Goal: Book appointment/travel/reservation

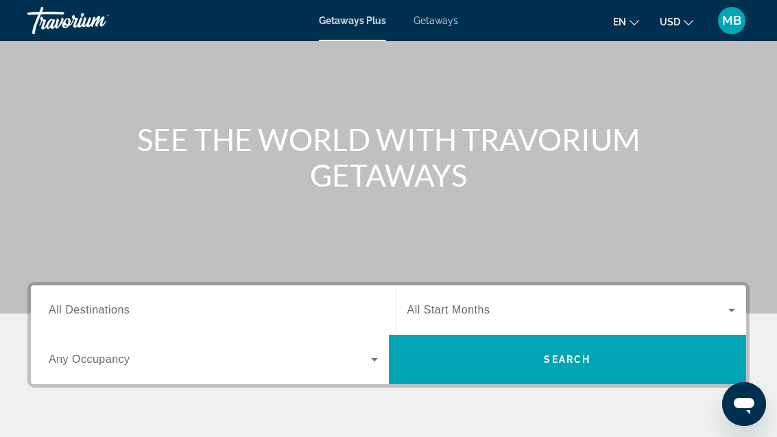
click at [82, 314] on span "All Destinations" at bounding box center [89, 310] width 81 height 12
click at [82, 314] on input "Destination All Destinations" at bounding box center [213, 310] width 329 height 16
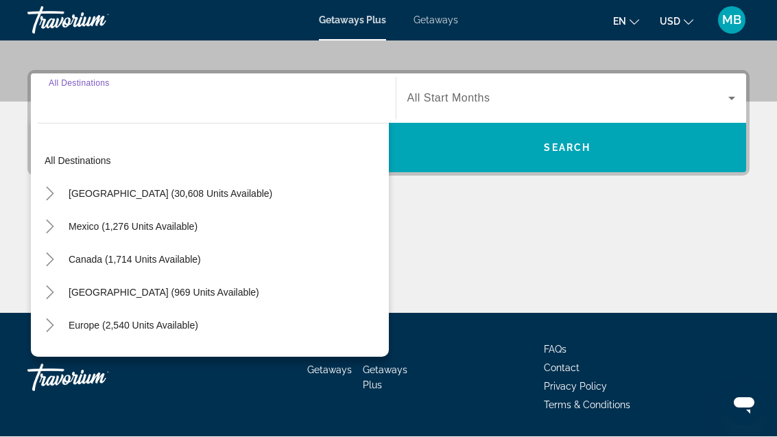
scroll to position [310, 0]
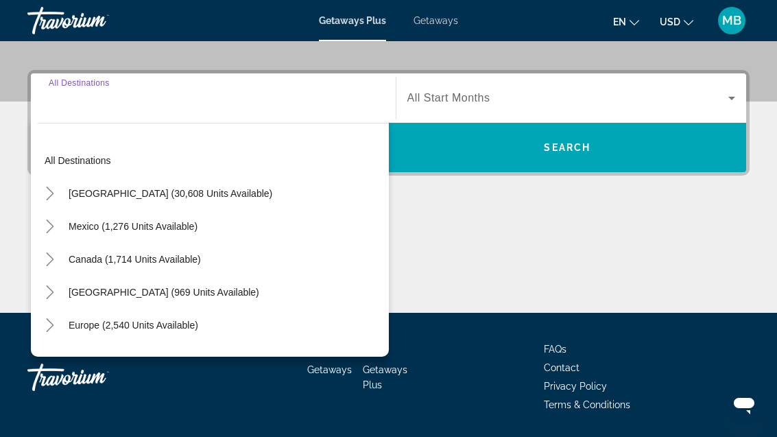
click at [58, 197] on mat-icon "Toggle United States (30,608 units available)" at bounding box center [50, 194] width 24 height 24
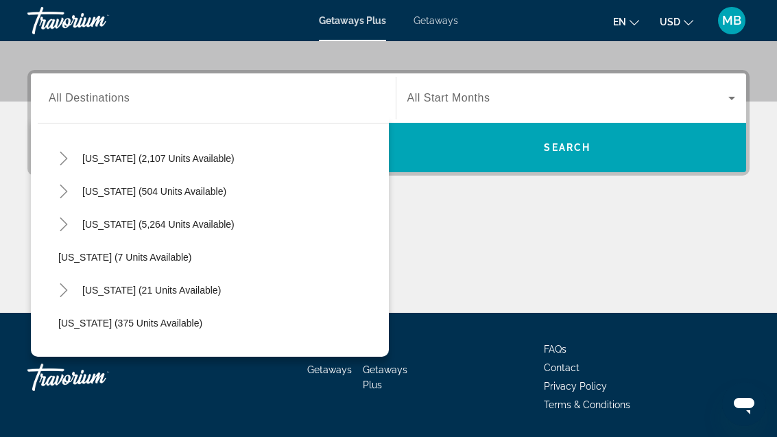
scroll to position [130, 0]
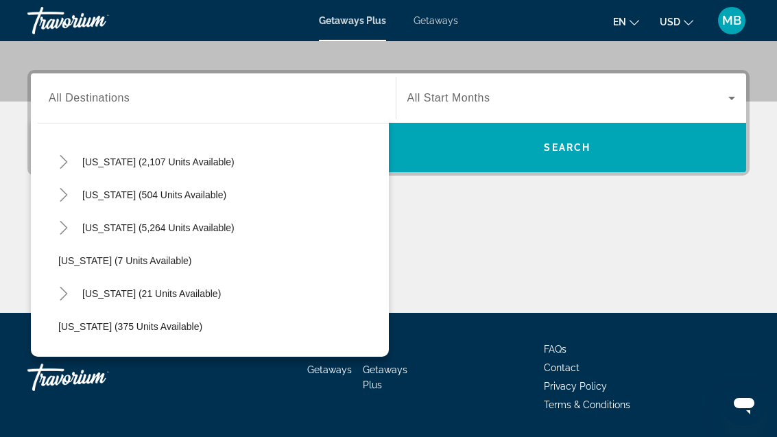
click at [63, 228] on icon "Toggle Florida (5,264 units available)" at bounding box center [64, 228] width 14 height 14
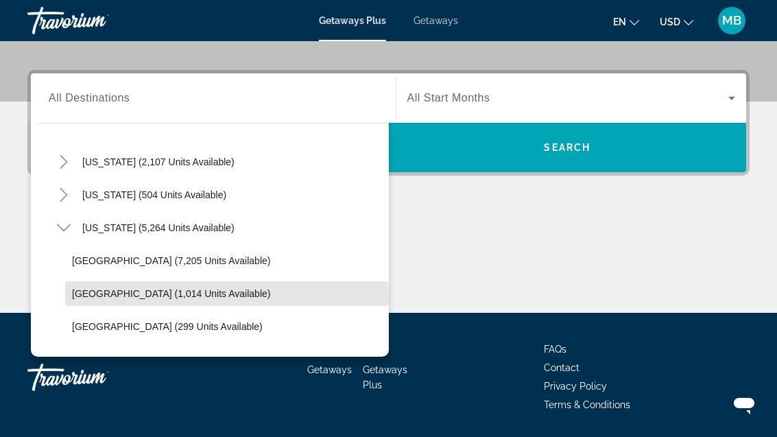
click at [99, 301] on span "Search widget" at bounding box center [227, 293] width 324 height 33
type input "**********"
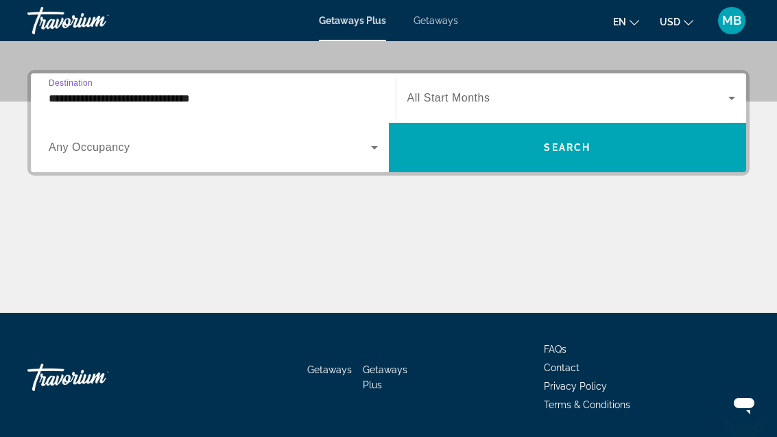
click at [361, 153] on span "Search widget" at bounding box center [210, 147] width 322 height 16
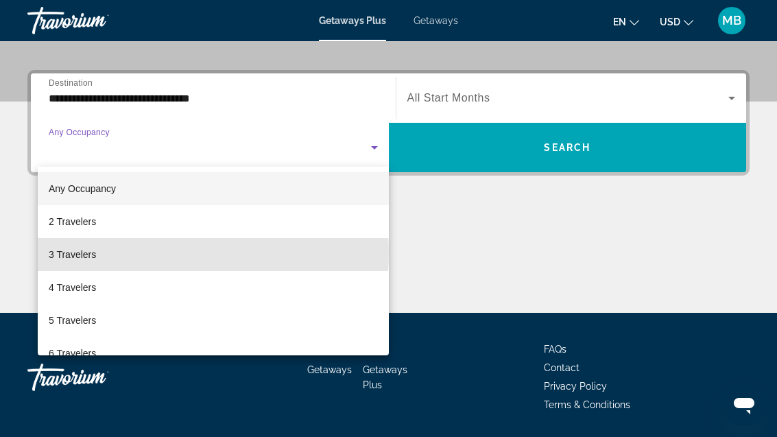
click at [60, 252] on span "3 Travelers" at bounding box center [72, 254] width 47 height 16
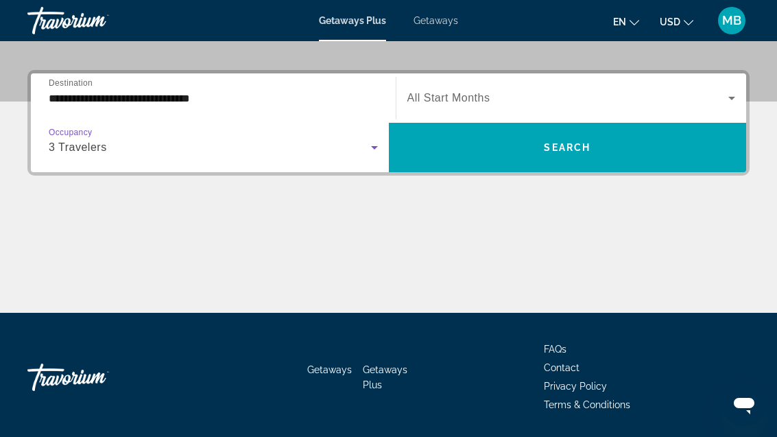
click at [725, 102] on icon "Search widget" at bounding box center [731, 98] width 16 height 16
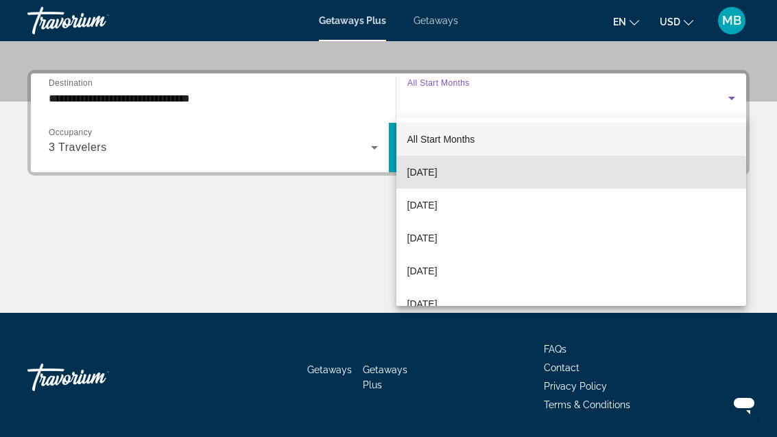
click at [487, 180] on mat-option "[DATE]" at bounding box center [571, 172] width 350 height 33
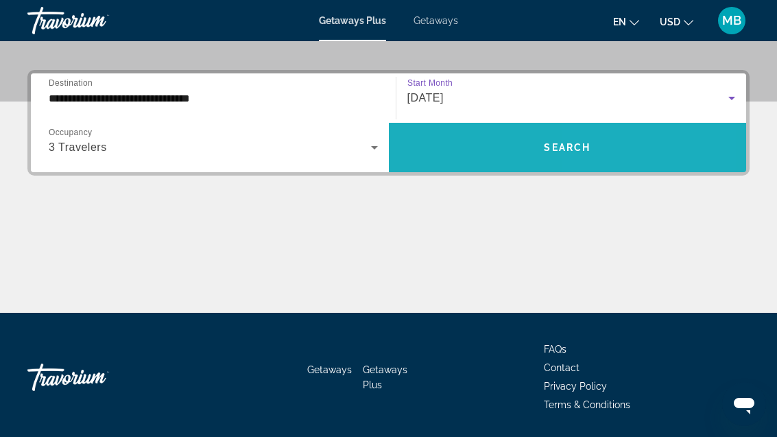
click at [611, 145] on span "Search widget" at bounding box center [568, 147] width 358 height 33
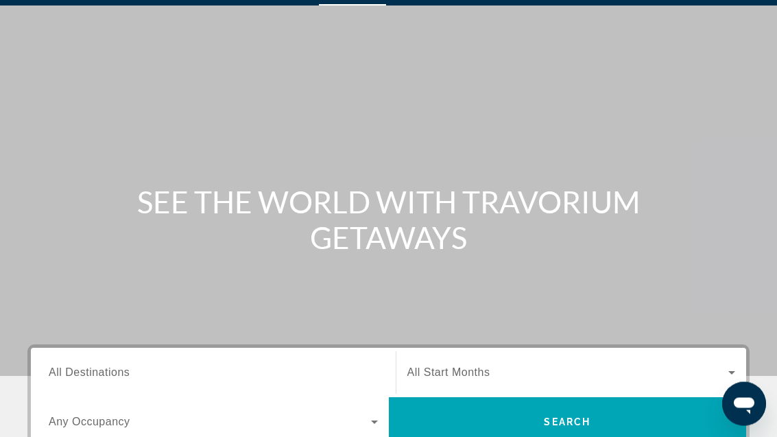
scroll to position [53, 0]
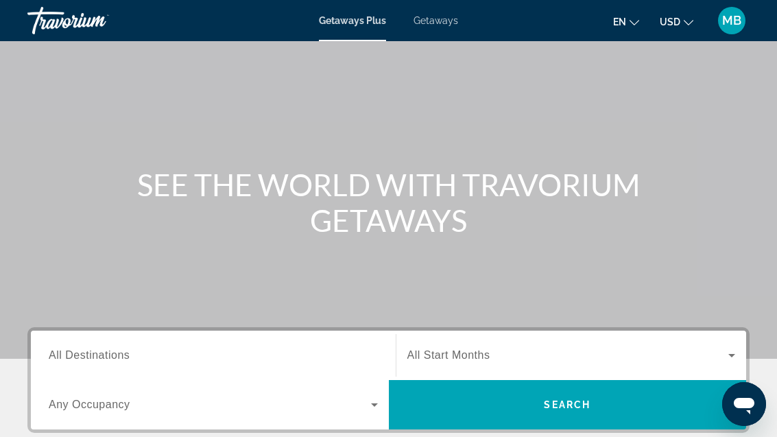
click at [84, 352] on span "All Destinations" at bounding box center [89, 355] width 81 height 12
click at [84, 352] on input "Destination All Destinations" at bounding box center [213, 356] width 329 height 16
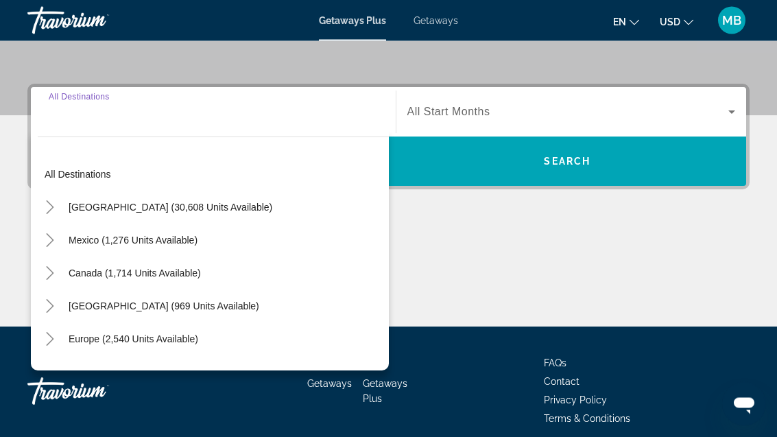
scroll to position [309, 0]
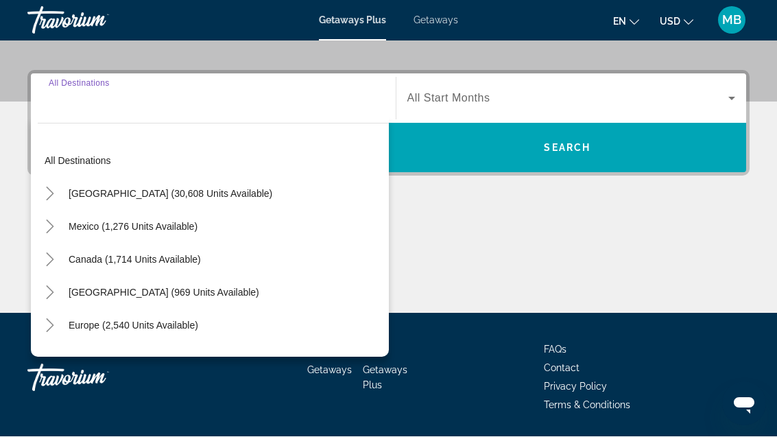
click at [55, 196] on icon "Toggle United States (30,608 units available)" at bounding box center [50, 194] width 14 height 14
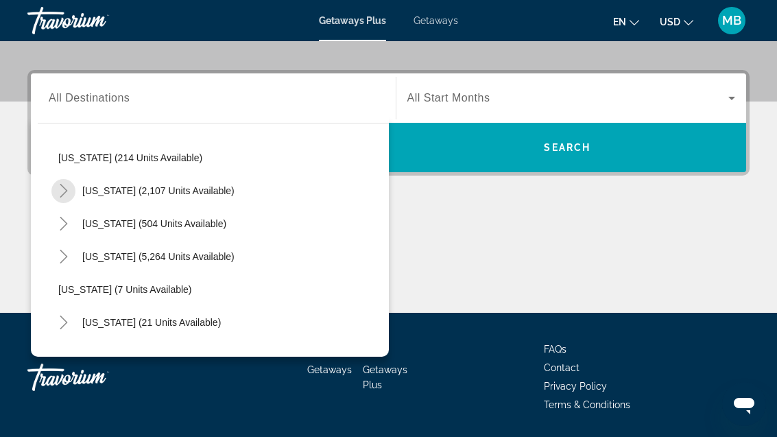
scroll to position [102, 0]
click at [75, 261] on mat-icon "Toggle Florida (5,264 units available)" at bounding box center [63, 256] width 24 height 24
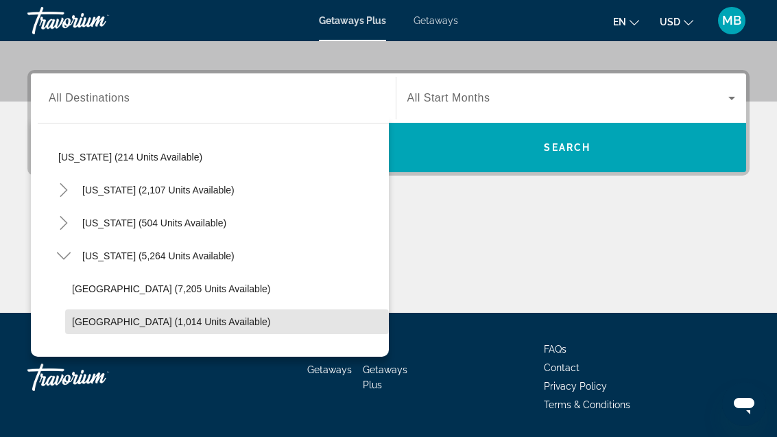
click at [80, 320] on span "[GEOGRAPHIC_DATA] (1,014 units available)" at bounding box center [171, 321] width 198 height 11
type input "**********"
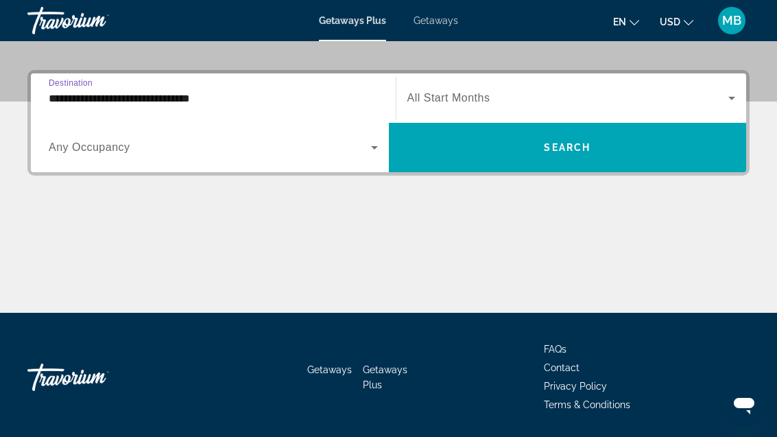
click at [609, 101] on span "Search widget" at bounding box center [568, 98] width 322 height 16
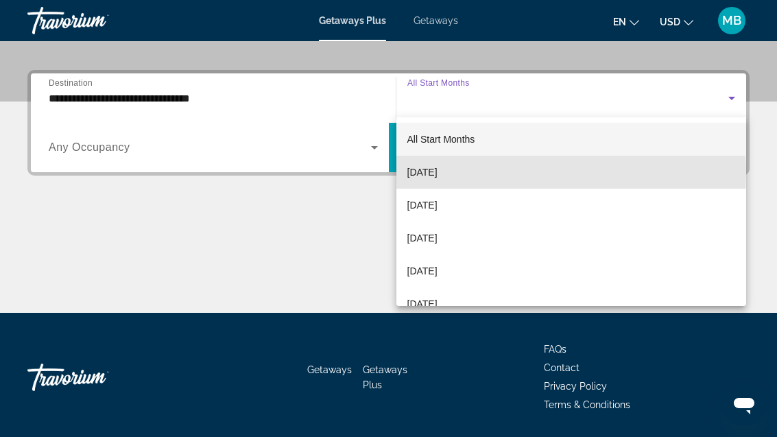
click at [489, 174] on mat-option "[DATE]" at bounding box center [571, 172] width 350 height 33
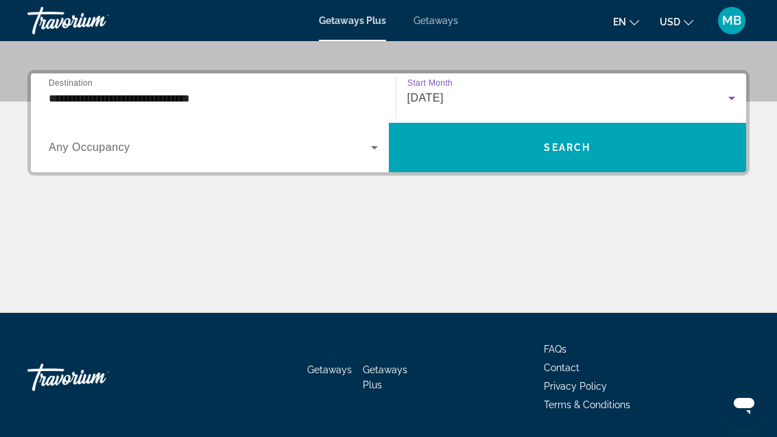
click at [530, 151] on span "Search widget" at bounding box center [568, 147] width 358 height 33
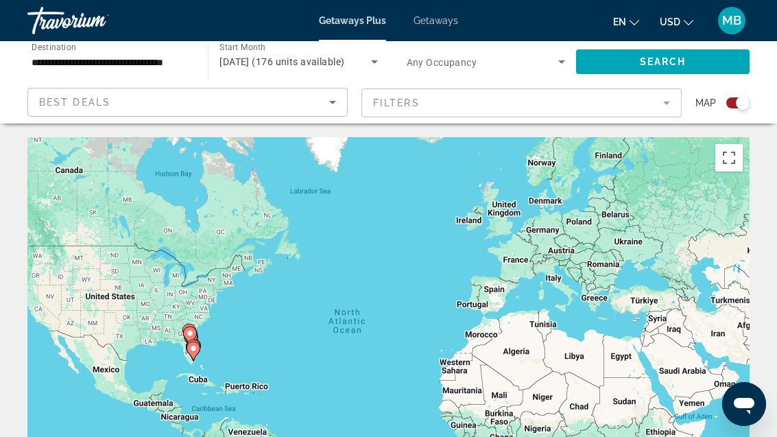
click at [185, 327] on icon "Main content" at bounding box center [189, 336] width 12 height 18
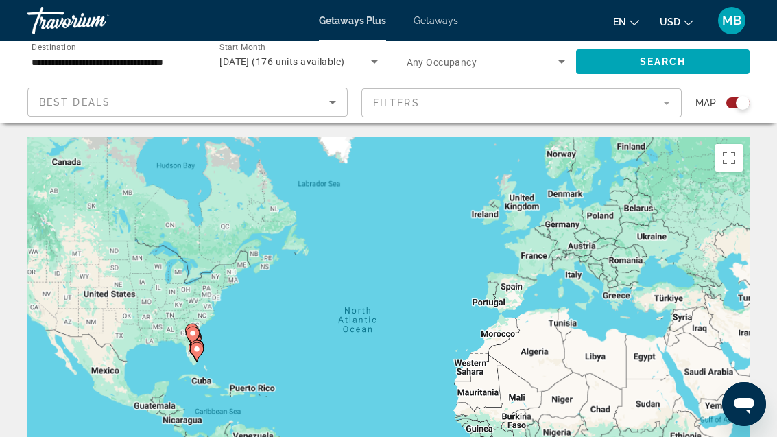
scroll to position [68, 0]
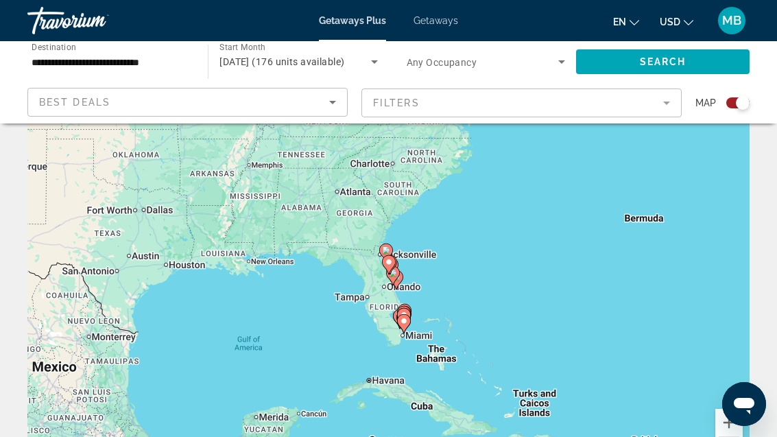
click at [400, 282] on icon "Main content" at bounding box center [396, 279] width 14 height 19
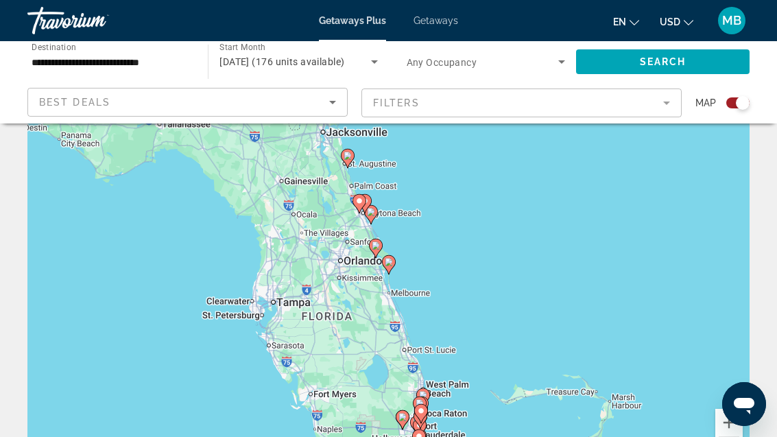
type input "**********"
click at [372, 248] on image "Main content" at bounding box center [376, 245] width 8 height 8
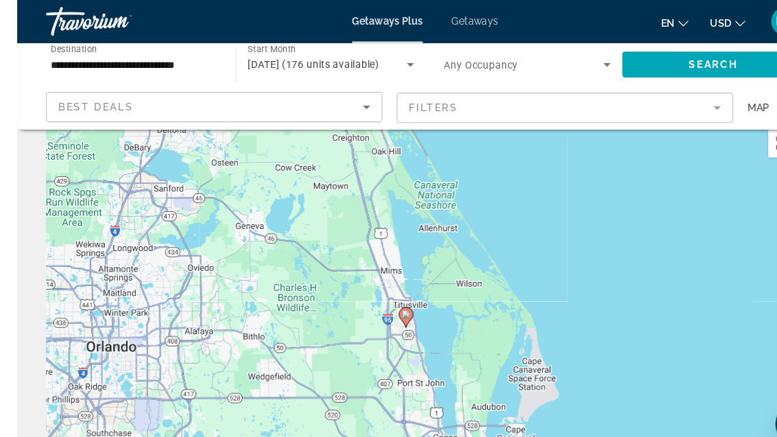
scroll to position [13, 0]
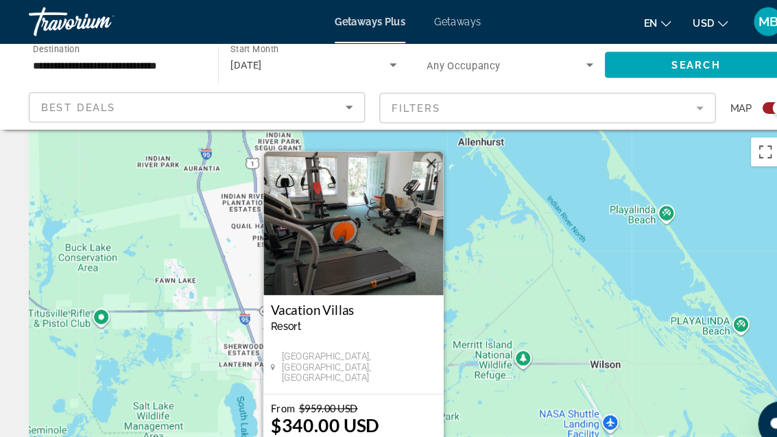
click at [413, 155] on button "Close" at bounding box center [410, 155] width 21 height 21
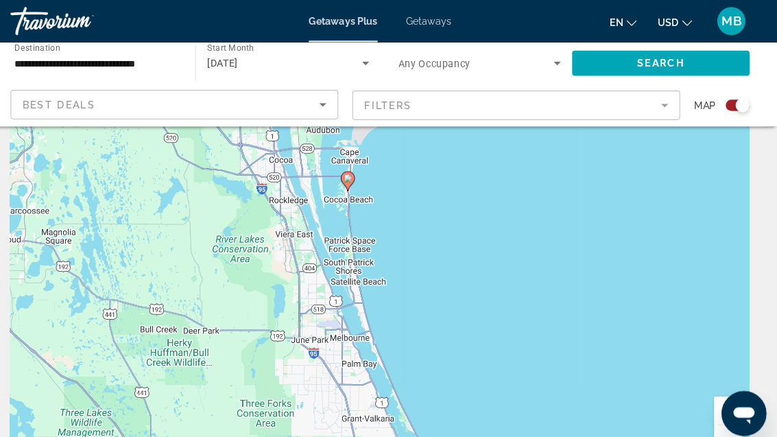
scroll to position [110, 0]
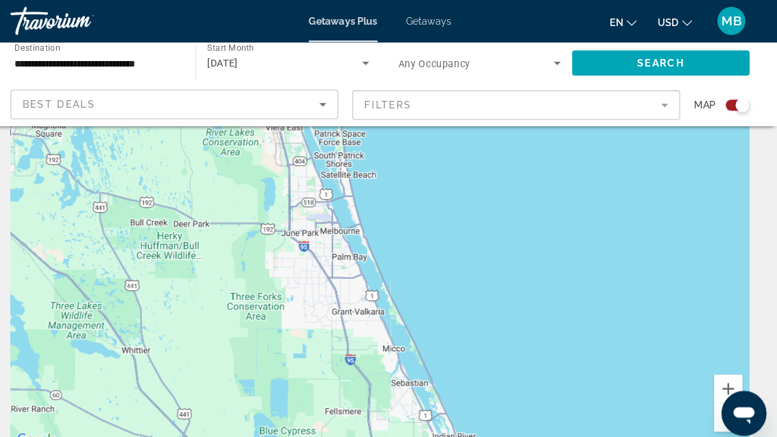
click at [715, 403] on button "Zoom out" at bounding box center [728, 407] width 27 height 27
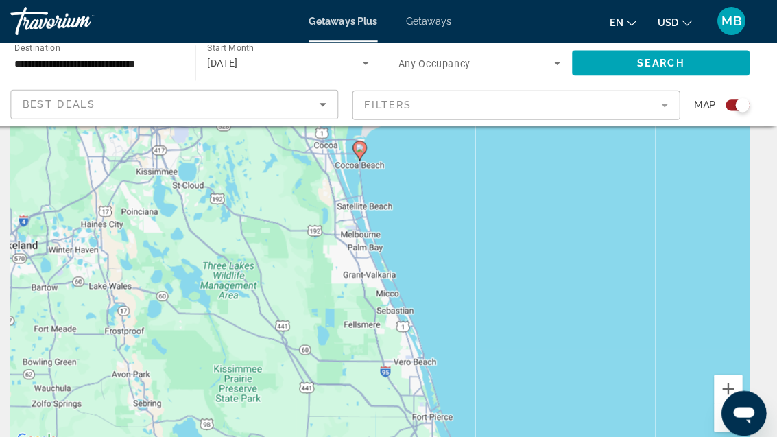
click at [715, 406] on button "Zoom out" at bounding box center [728, 407] width 27 height 27
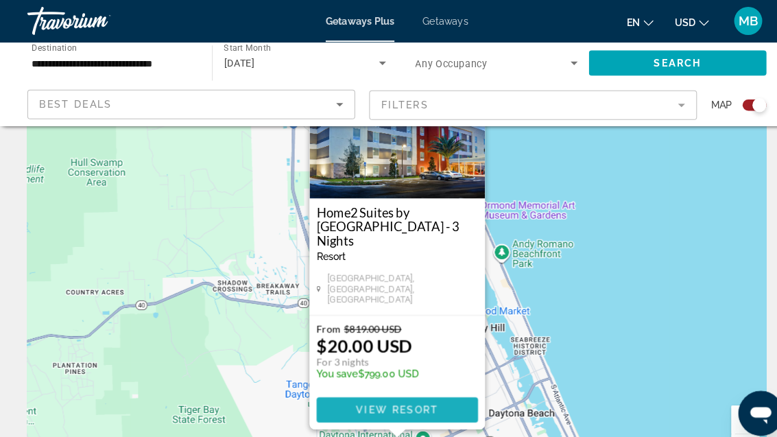
scroll to position [80, 0]
click at [425, 401] on span "View Resort" at bounding box center [388, 400] width 81 height 11
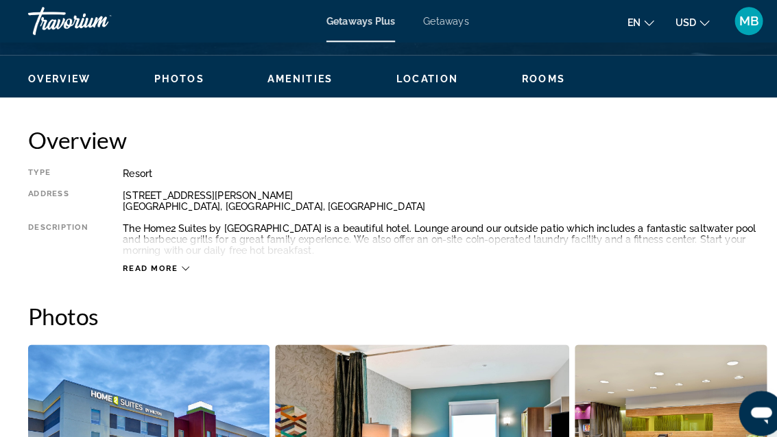
scroll to position [635, 0]
